Goal: Task Accomplishment & Management: Use online tool/utility

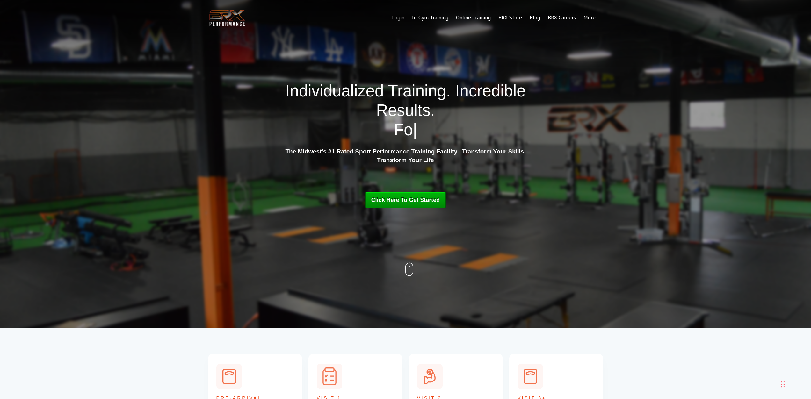
click at [394, 20] on link "Login" at bounding box center [398, 17] width 20 height 15
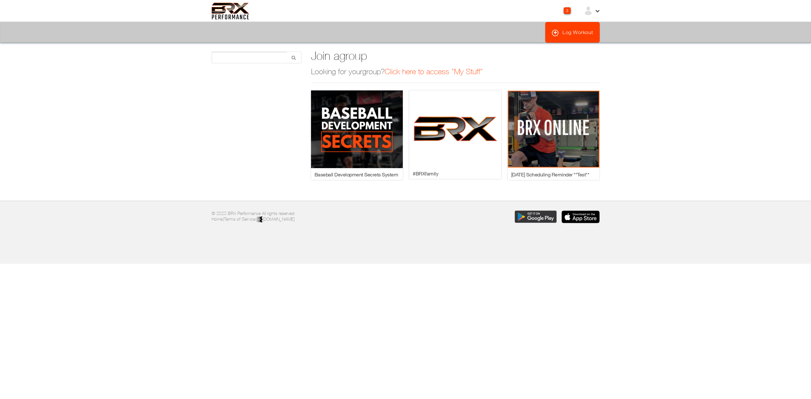
click at [565, 32] on link "Log Workout" at bounding box center [572, 32] width 55 height 21
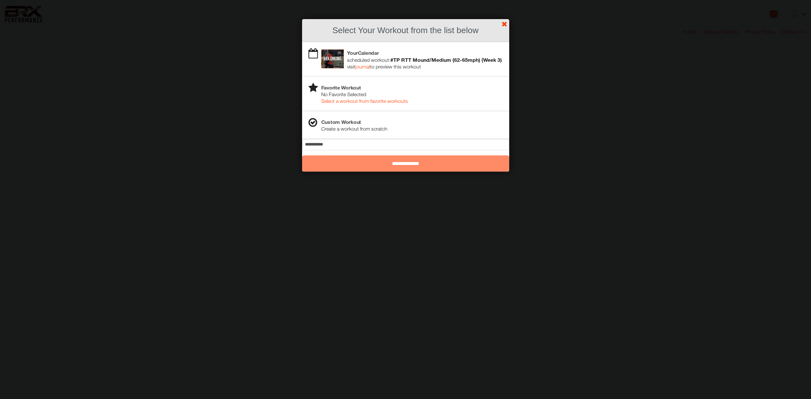
click at [391, 55] on h4 "Your Calendar" at bounding box center [412, 52] width 182 height 7
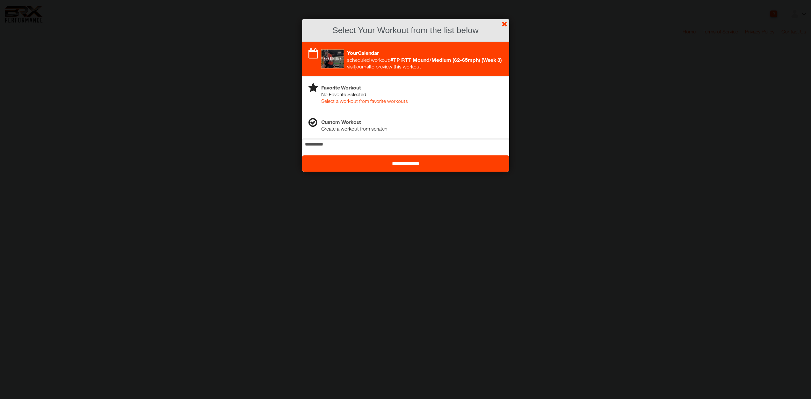
click at [371, 104] on div "No Favorite Selected Select a workout from favorite workouts" at bounding box center [412, 97] width 182 height 13
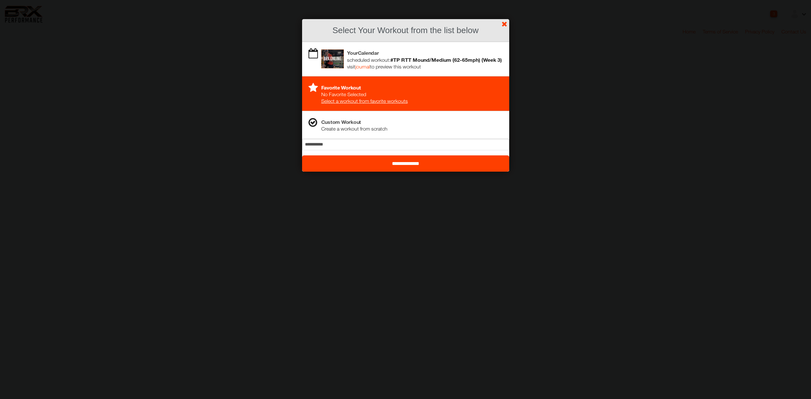
click at [366, 132] on div "Create a workout from scratch" at bounding box center [412, 129] width 182 height 7
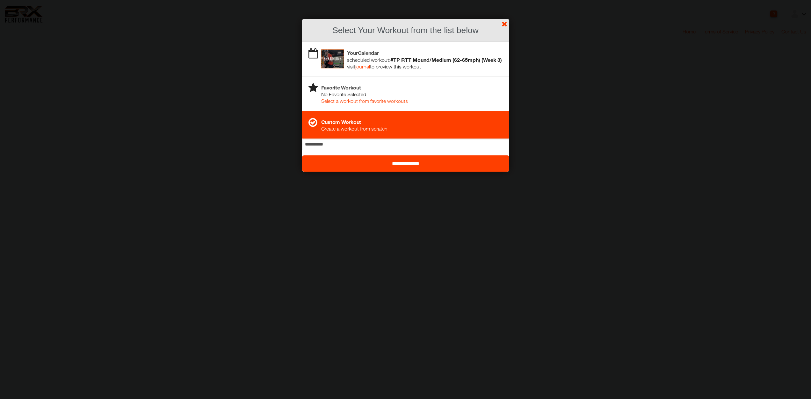
click at [394, 170] on input "**********" at bounding box center [405, 164] width 207 height 16
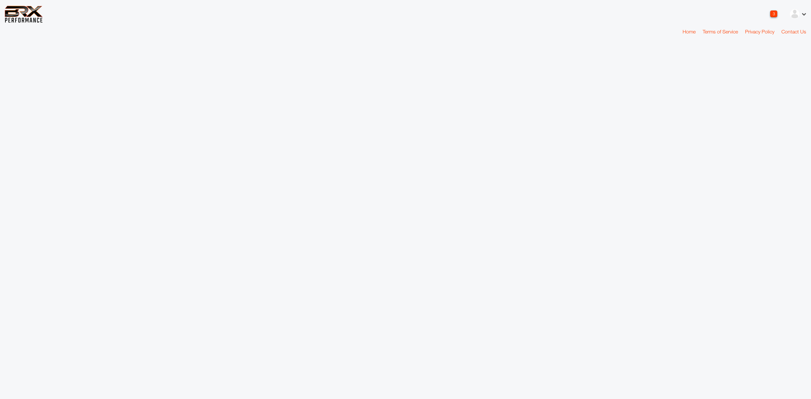
select select "*"
